Goal: Task Accomplishment & Management: Use online tool/utility

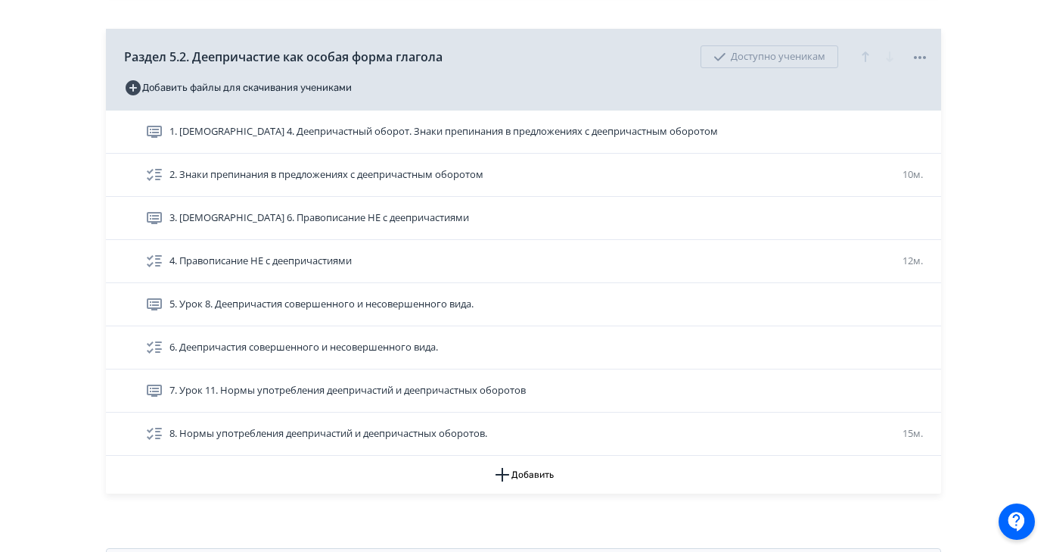
scroll to position [1745, 0]
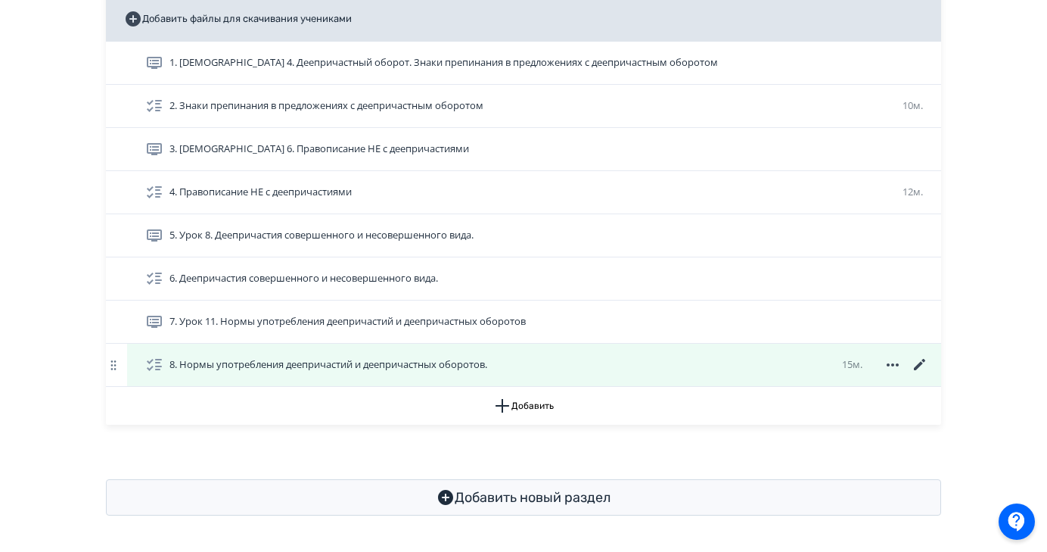
click at [536, 364] on div "8. Нормы употребления деепричастий и деепричастных оборотов. 15м." at bounding box center [537, 365] width 784 height 18
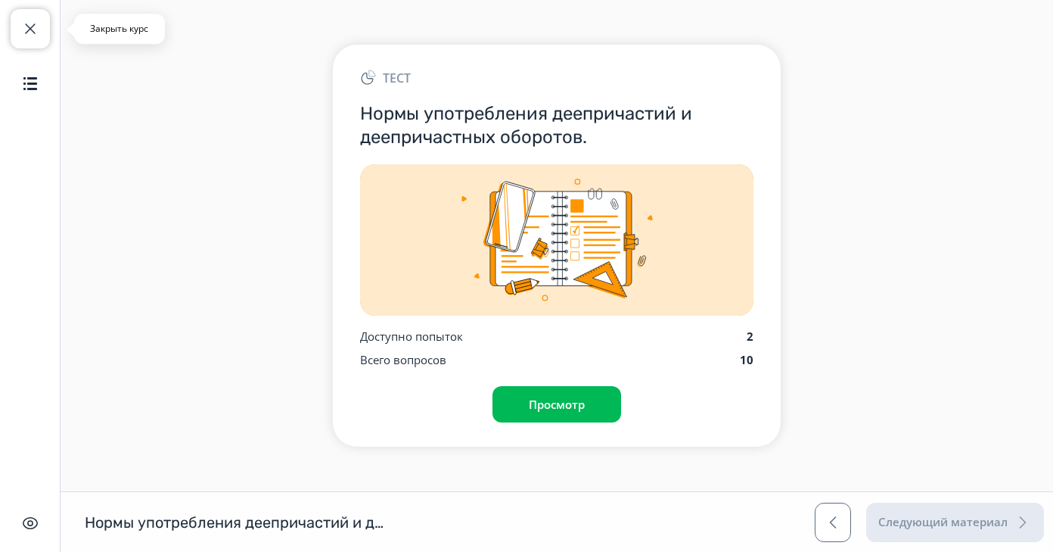
click at [29, 20] on span "button" at bounding box center [30, 29] width 18 height 18
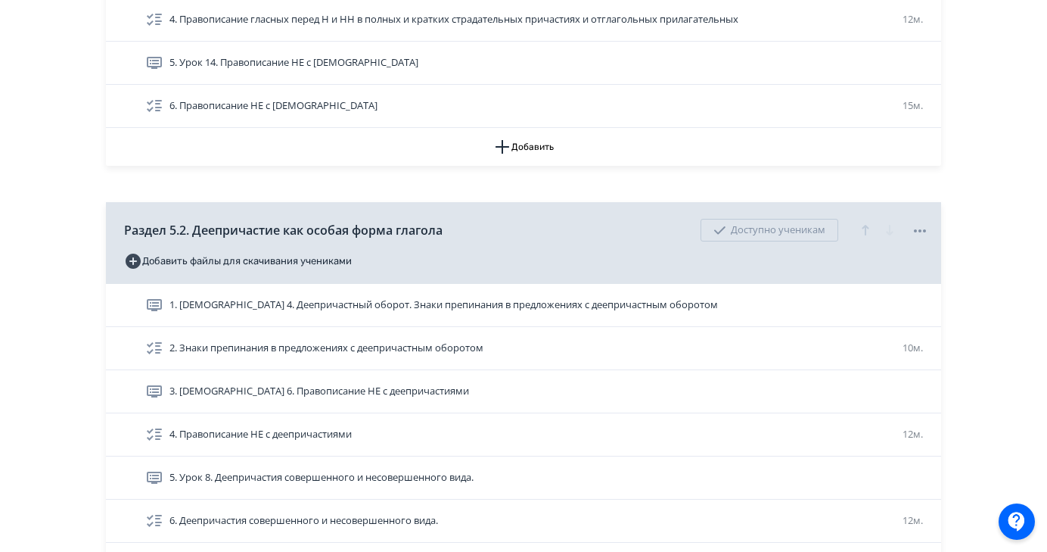
scroll to position [1745, 0]
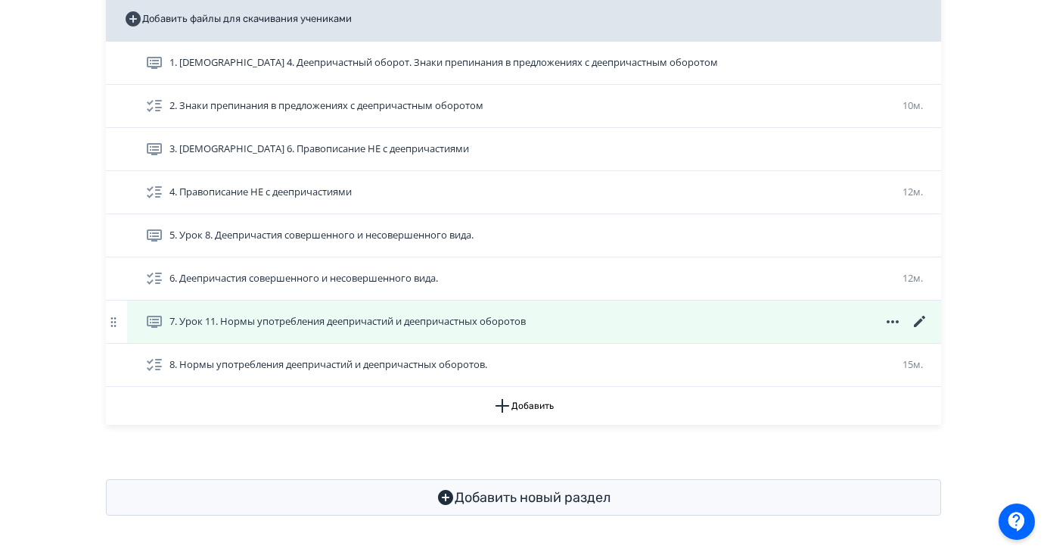
click at [448, 318] on span "7. Урок 11. Нормы употребления деепричастий и деепричастных оборотов" at bounding box center [347, 321] width 356 height 15
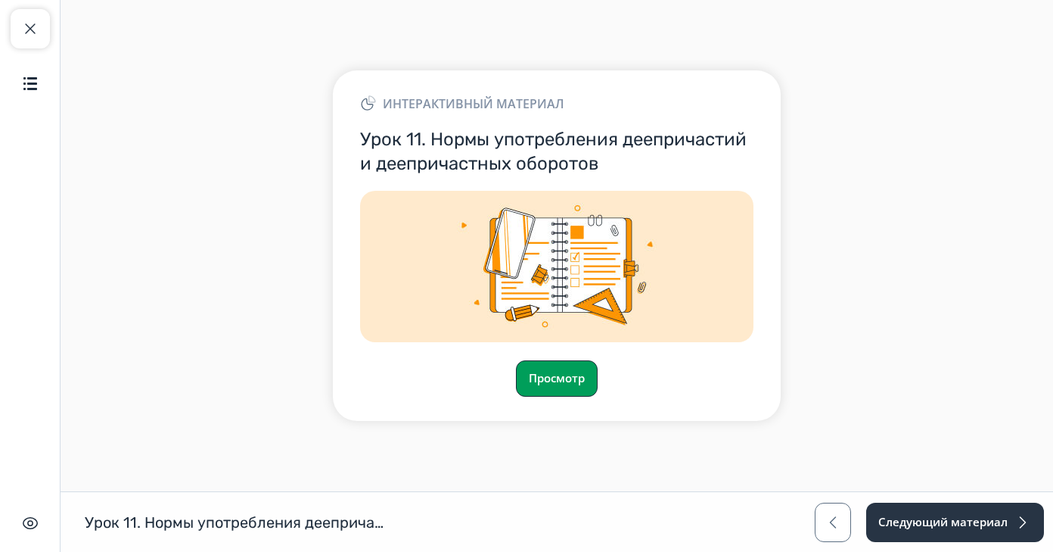
click at [553, 382] on button "Просмотр" at bounding box center [557, 378] width 82 height 36
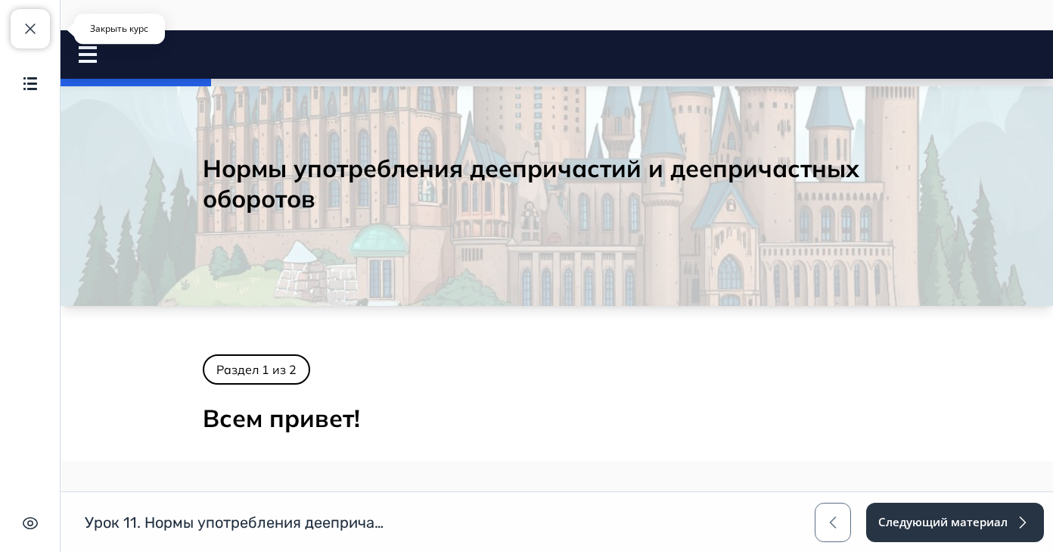
click at [38, 28] on span "button" at bounding box center [30, 29] width 18 height 18
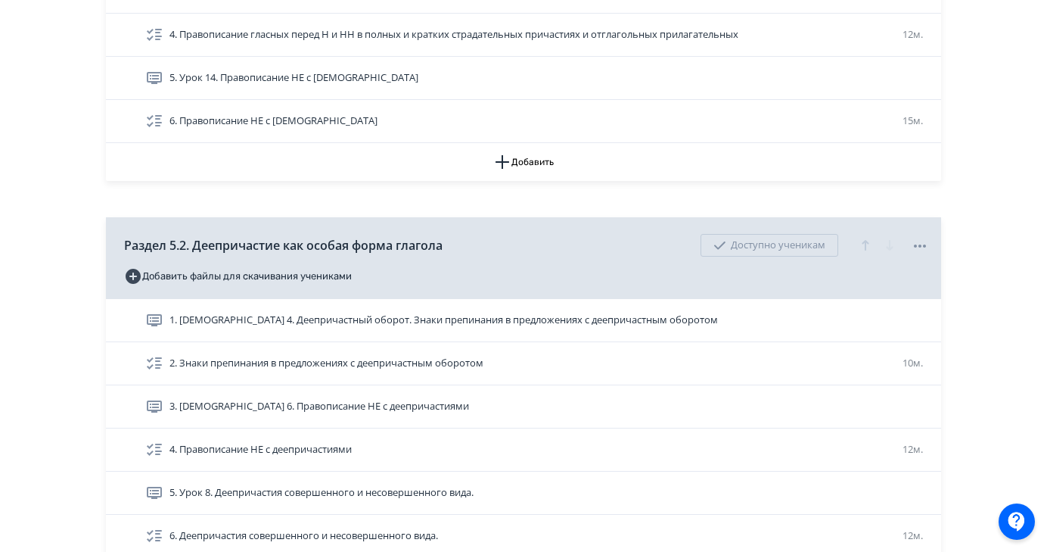
scroll to position [1745, 0]
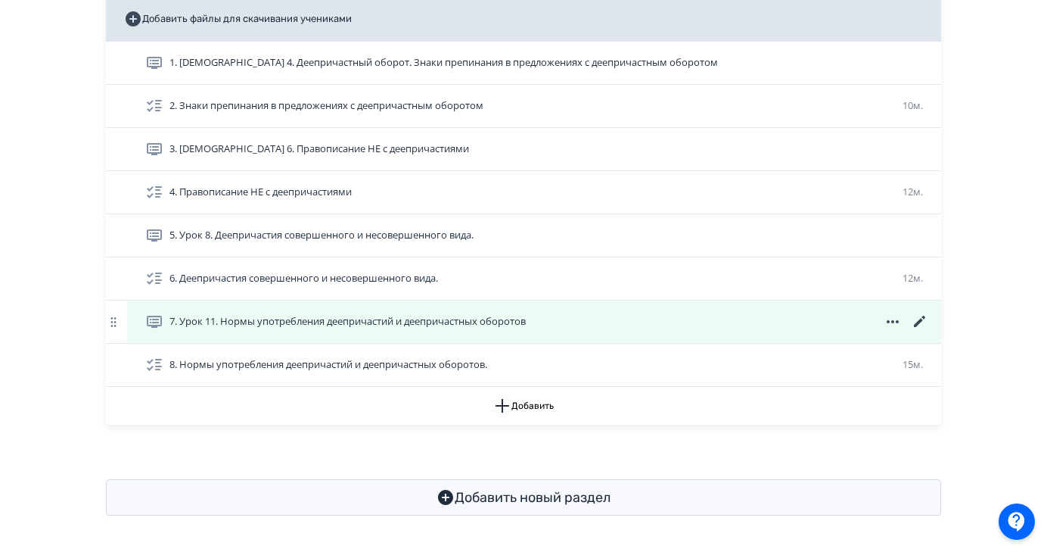
click at [919, 325] on icon at bounding box center [920, 321] width 18 height 18
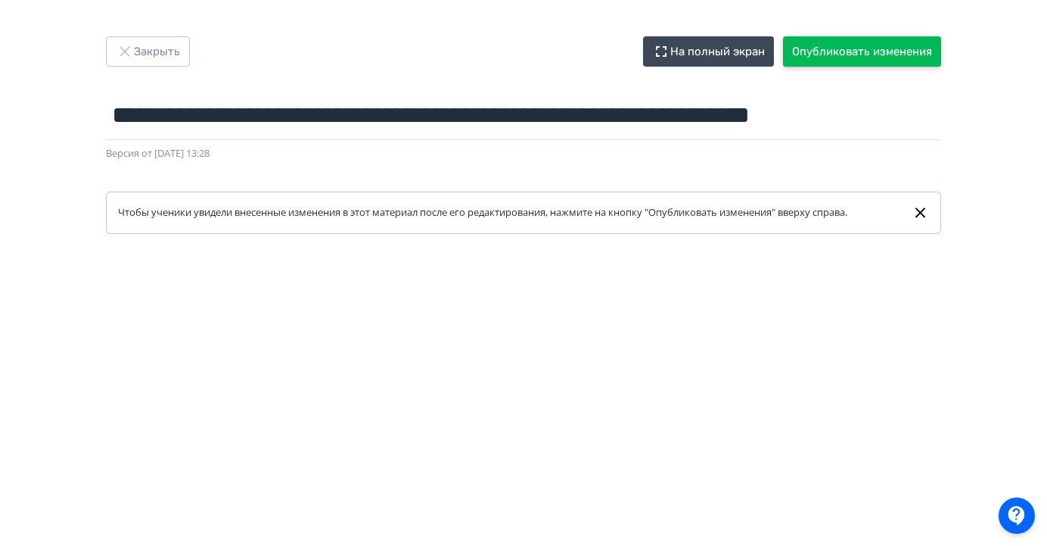
click at [876, 58] on button "Опубликовать изменения" at bounding box center [862, 51] width 158 height 30
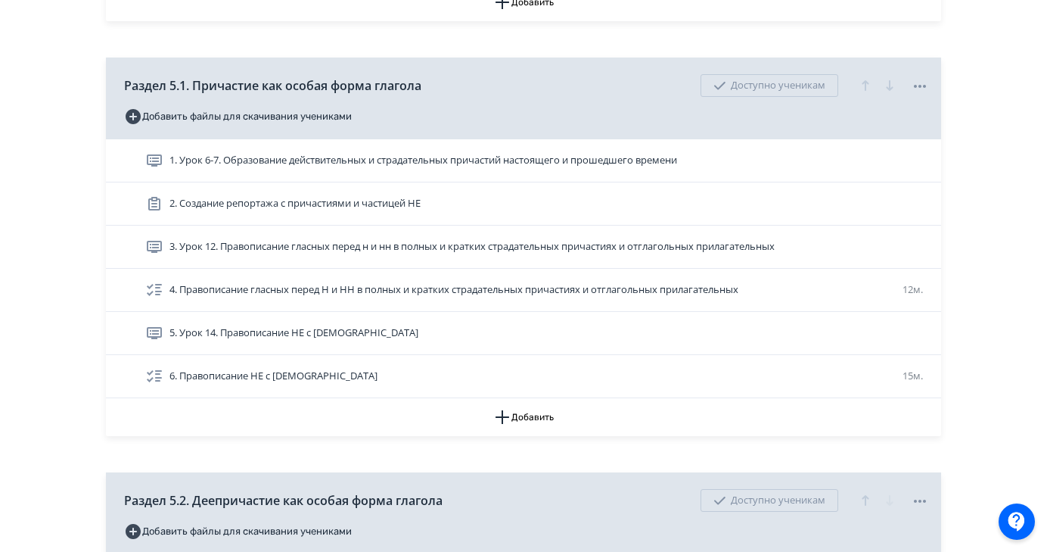
scroll to position [1745, 0]
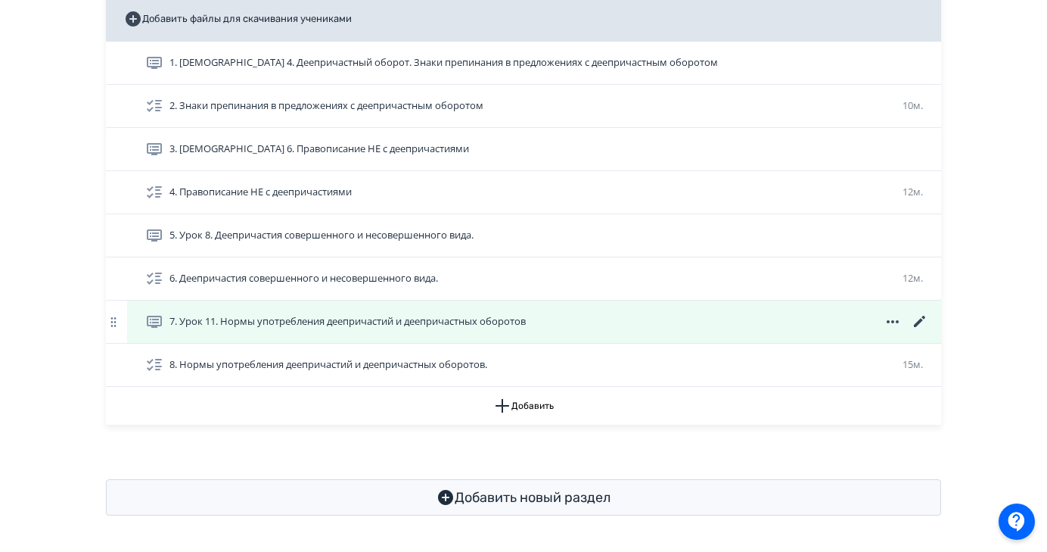
click at [532, 329] on span "7. Урок 11. Нормы употребления деепричастий и деепричастных оборотов" at bounding box center [338, 321] width 387 height 18
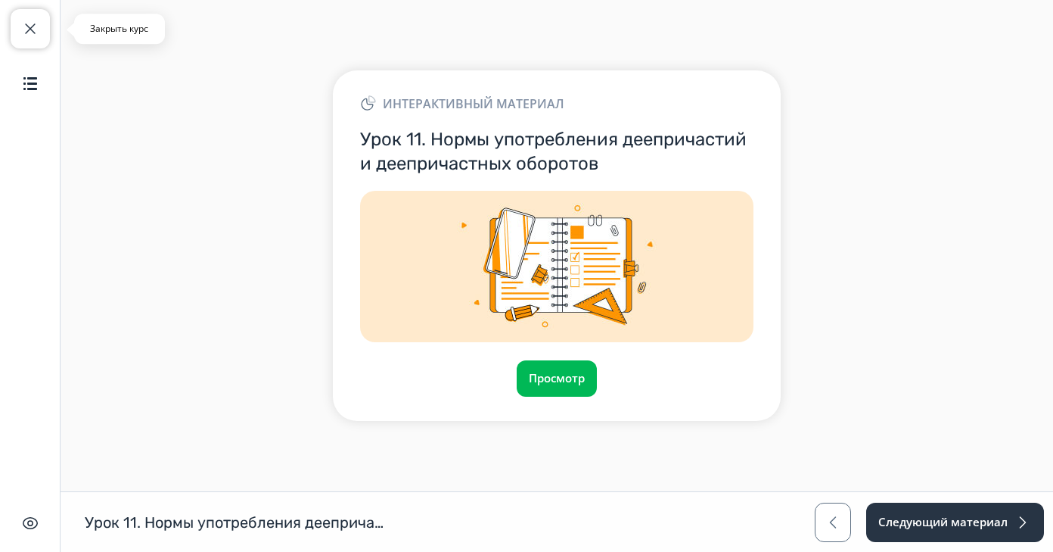
click at [15, 32] on button "Закрыть курс" at bounding box center [30, 28] width 39 height 39
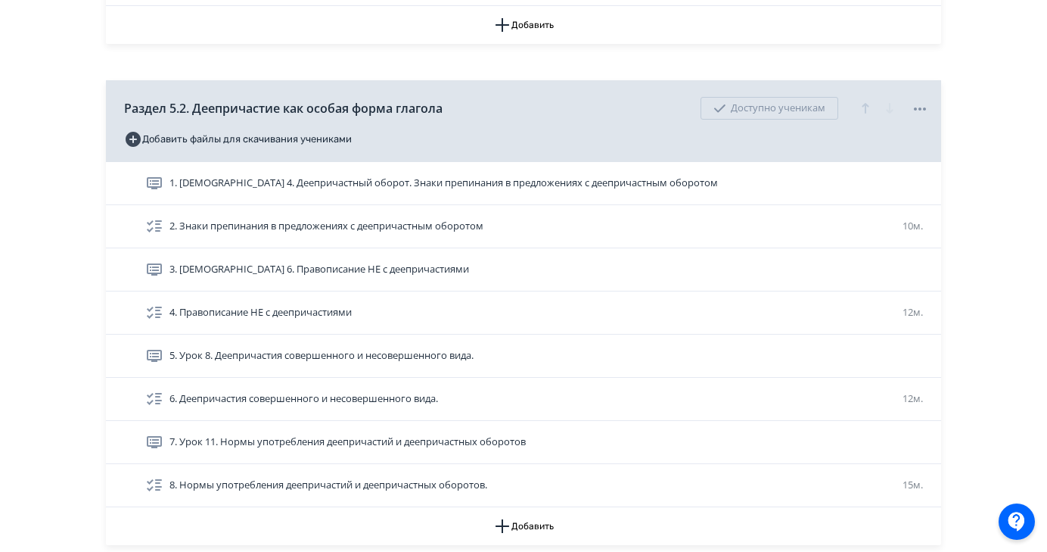
scroll to position [1745, 0]
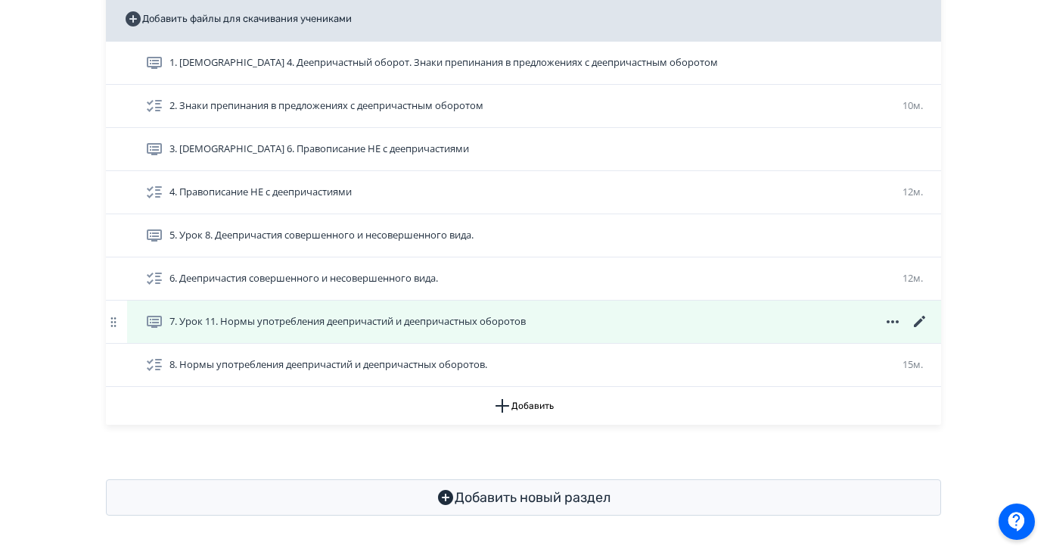
click at [920, 327] on icon at bounding box center [920, 321] width 18 height 18
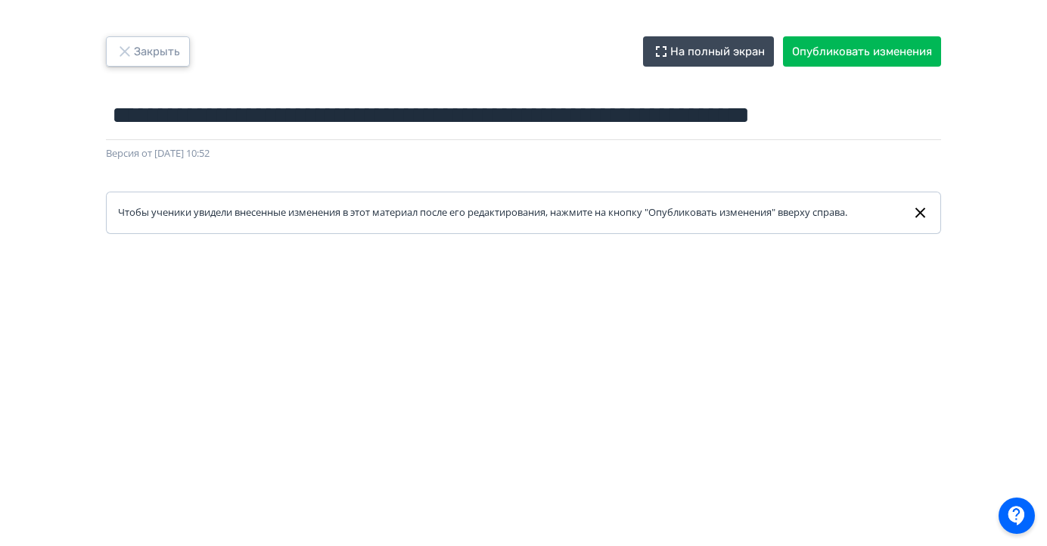
click at [139, 54] on button "Закрыть" at bounding box center [148, 51] width 84 height 30
